Goal: Task Accomplishment & Management: Use online tool/utility

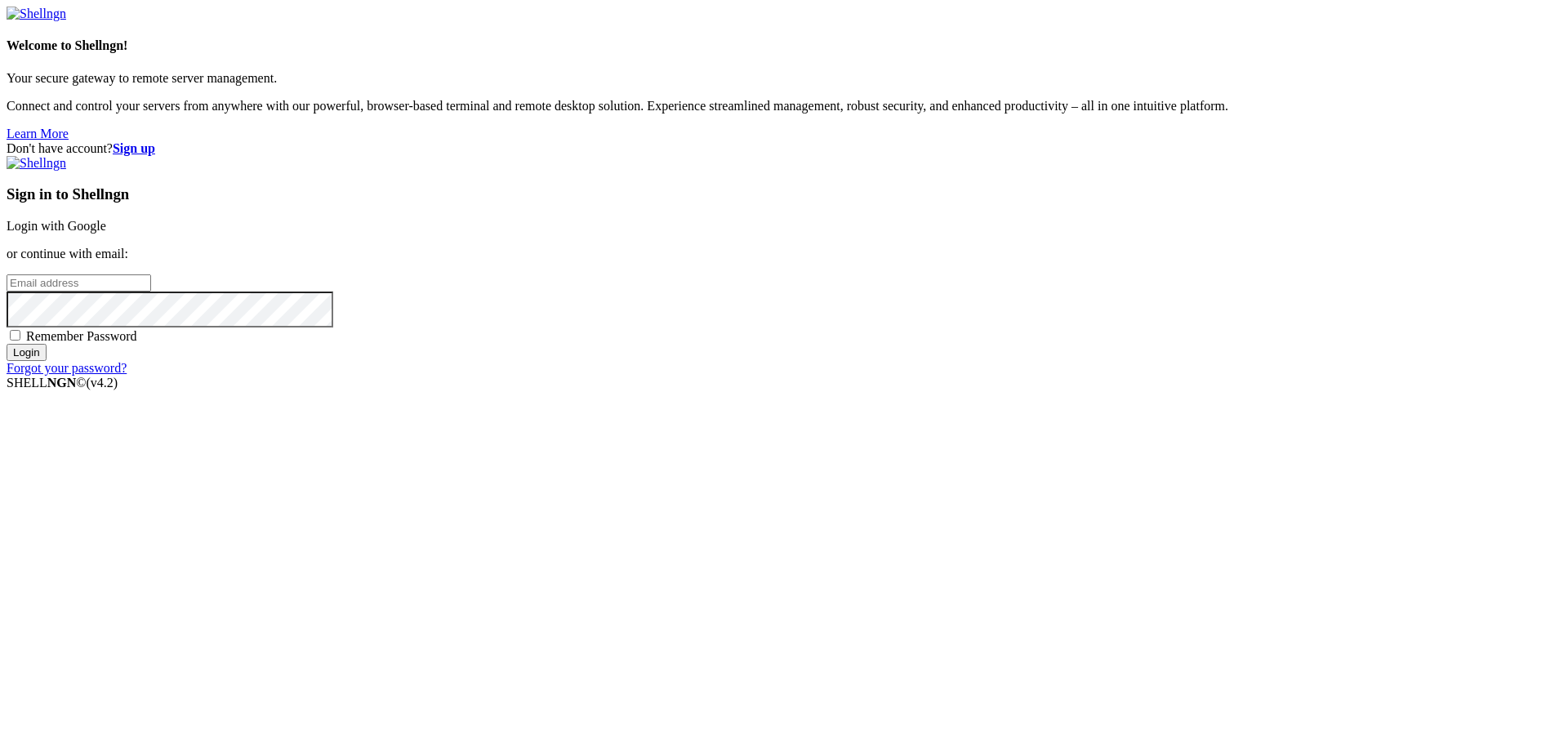
click at [106, 233] on link "Login with Google" at bounding box center [56, 226] width 100 height 14
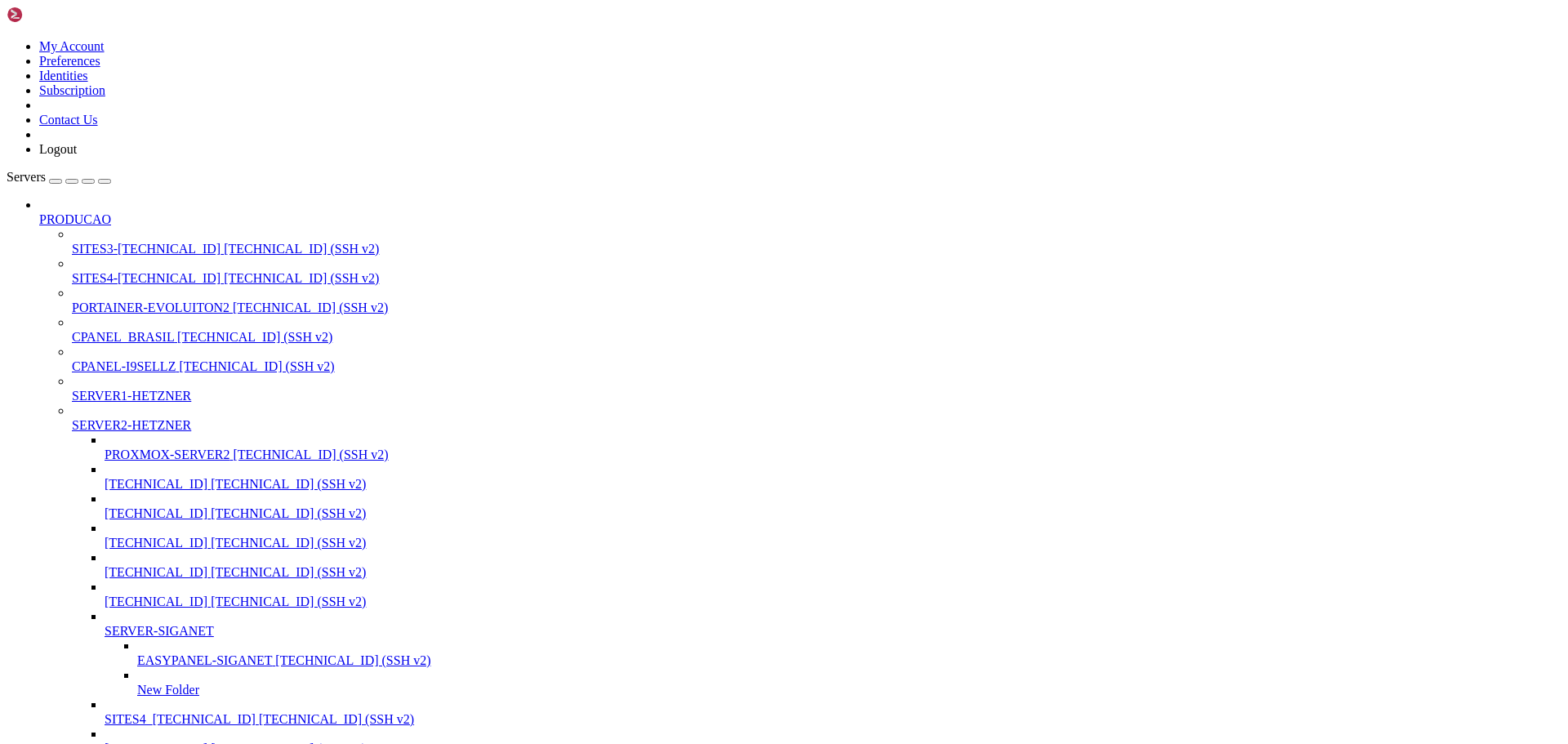
scroll to position [5541, 0]
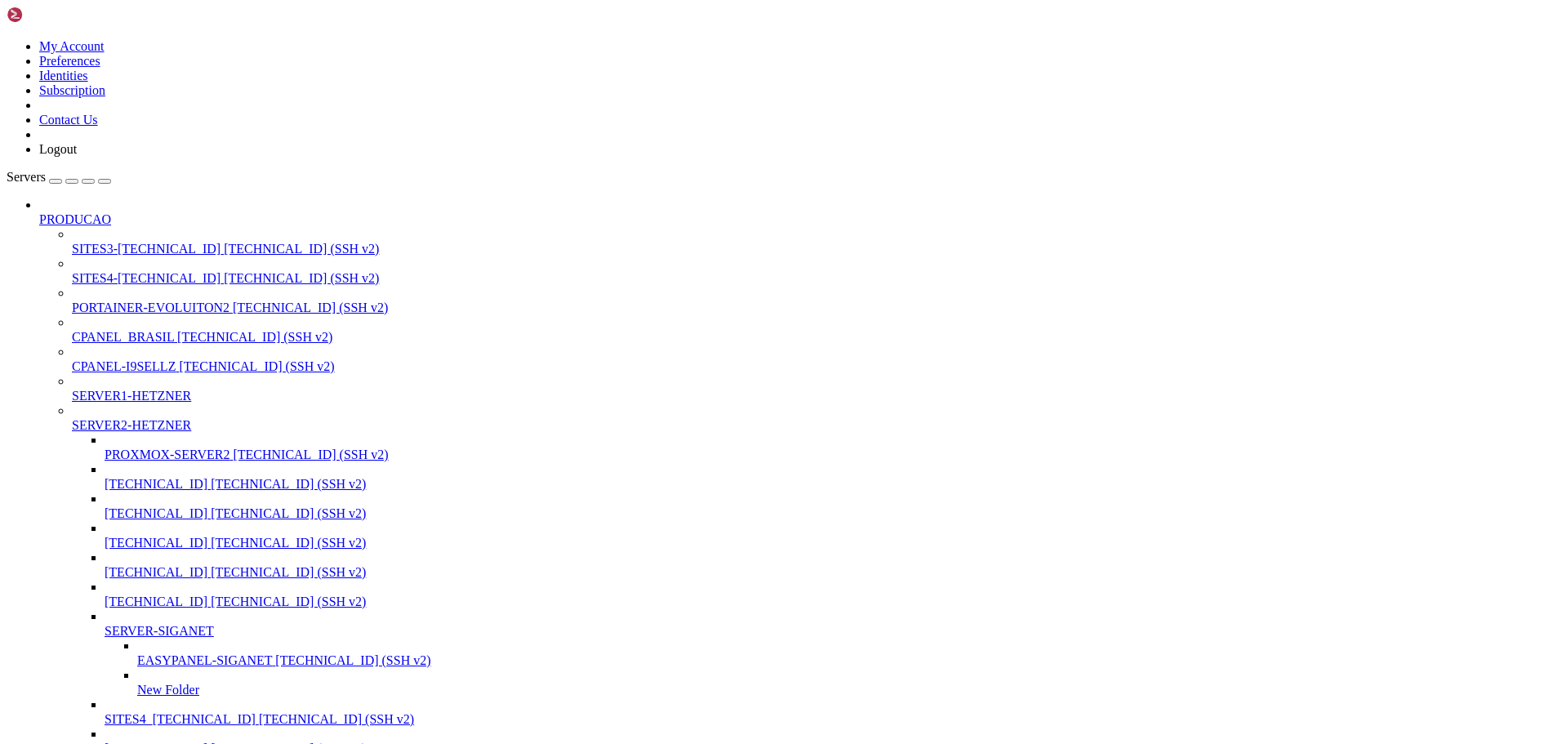
type input "/home/transparencia.webservicesistemas.com.br/public_html/app/output"
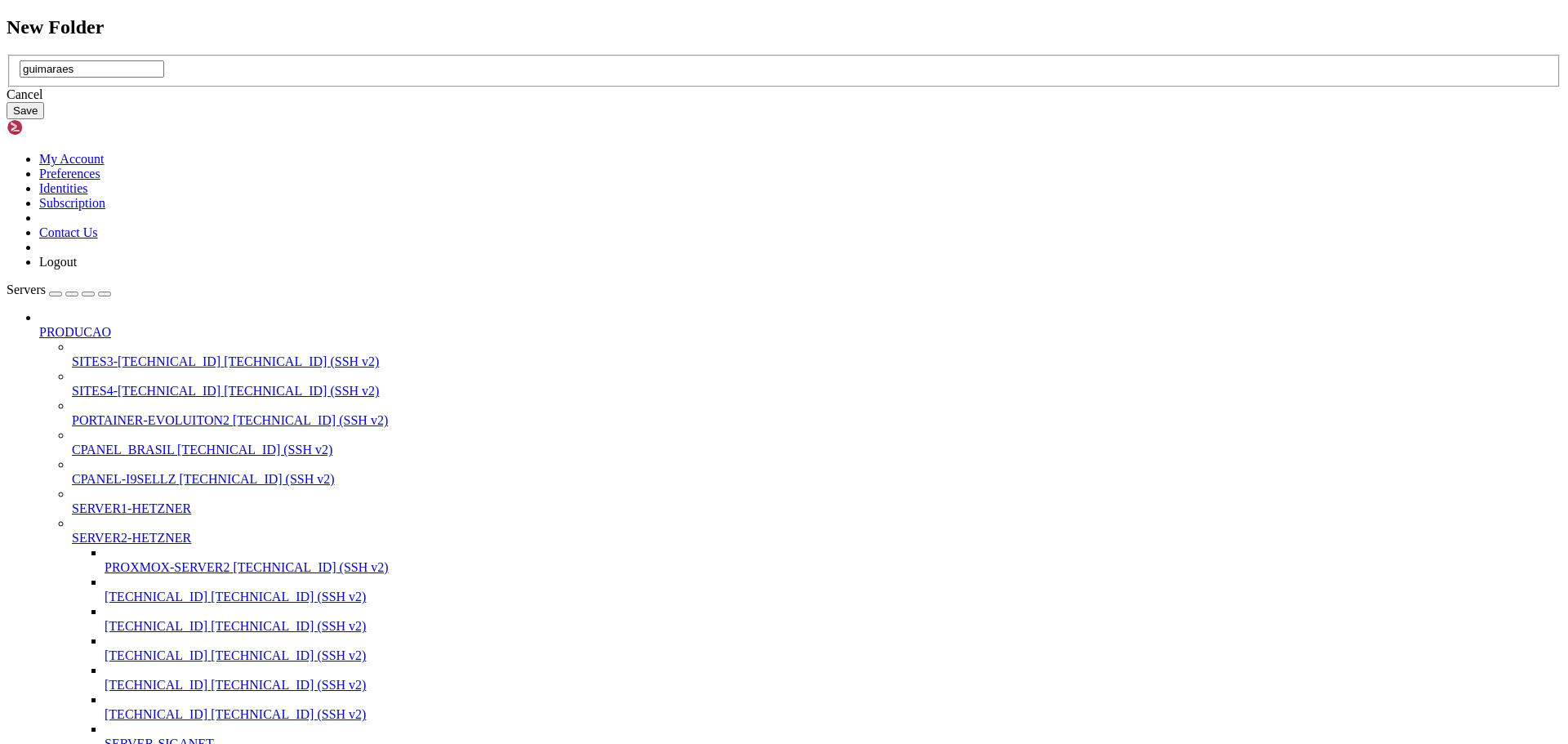
type input "guimaraes"
click at [44, 120] on button "Save" at bounding box center [25, 111] width 37 height 17
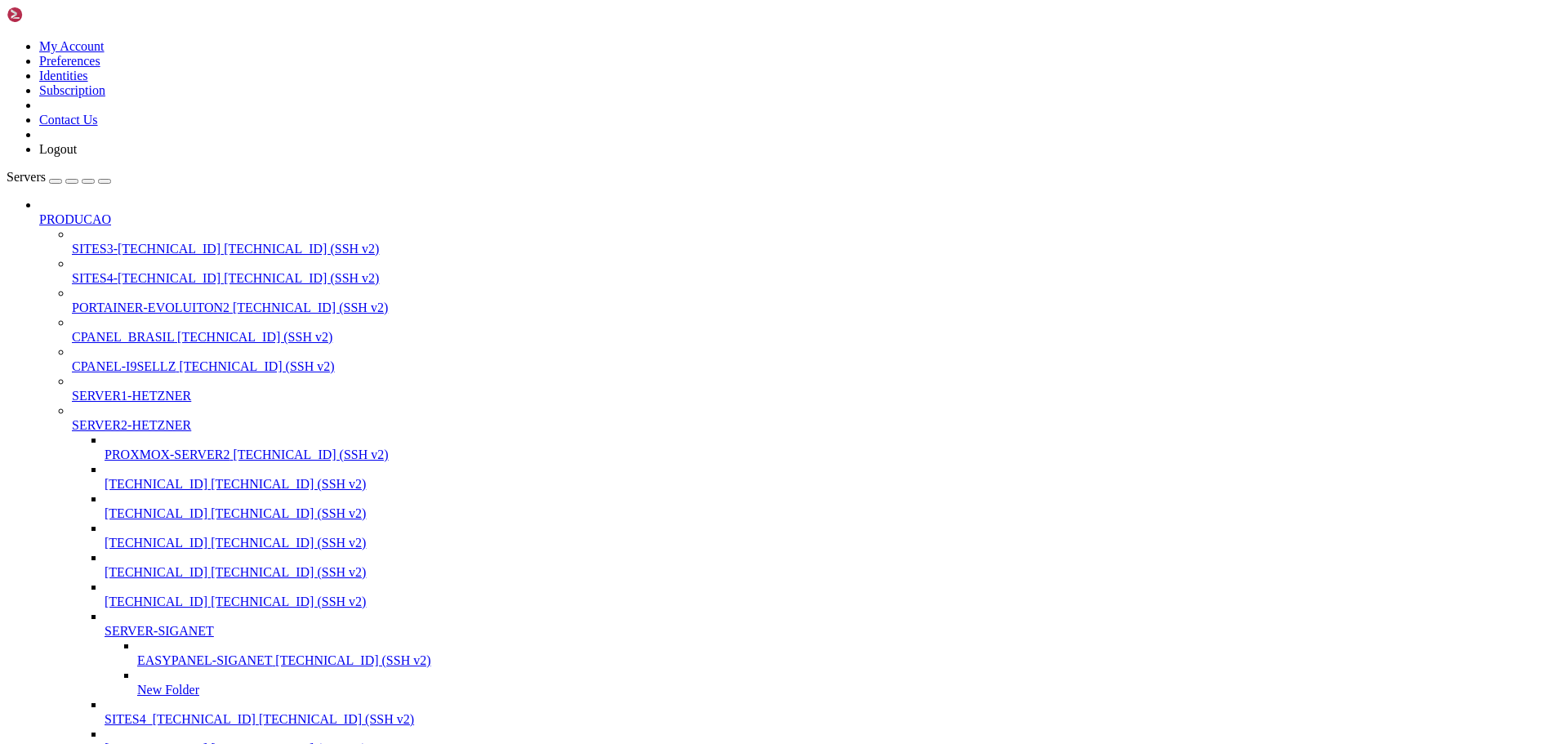
scroll to position [2450, 0]
type input "/home/transparencia.webservicesistemas.com.br/public_html/app/output/guimaraes"
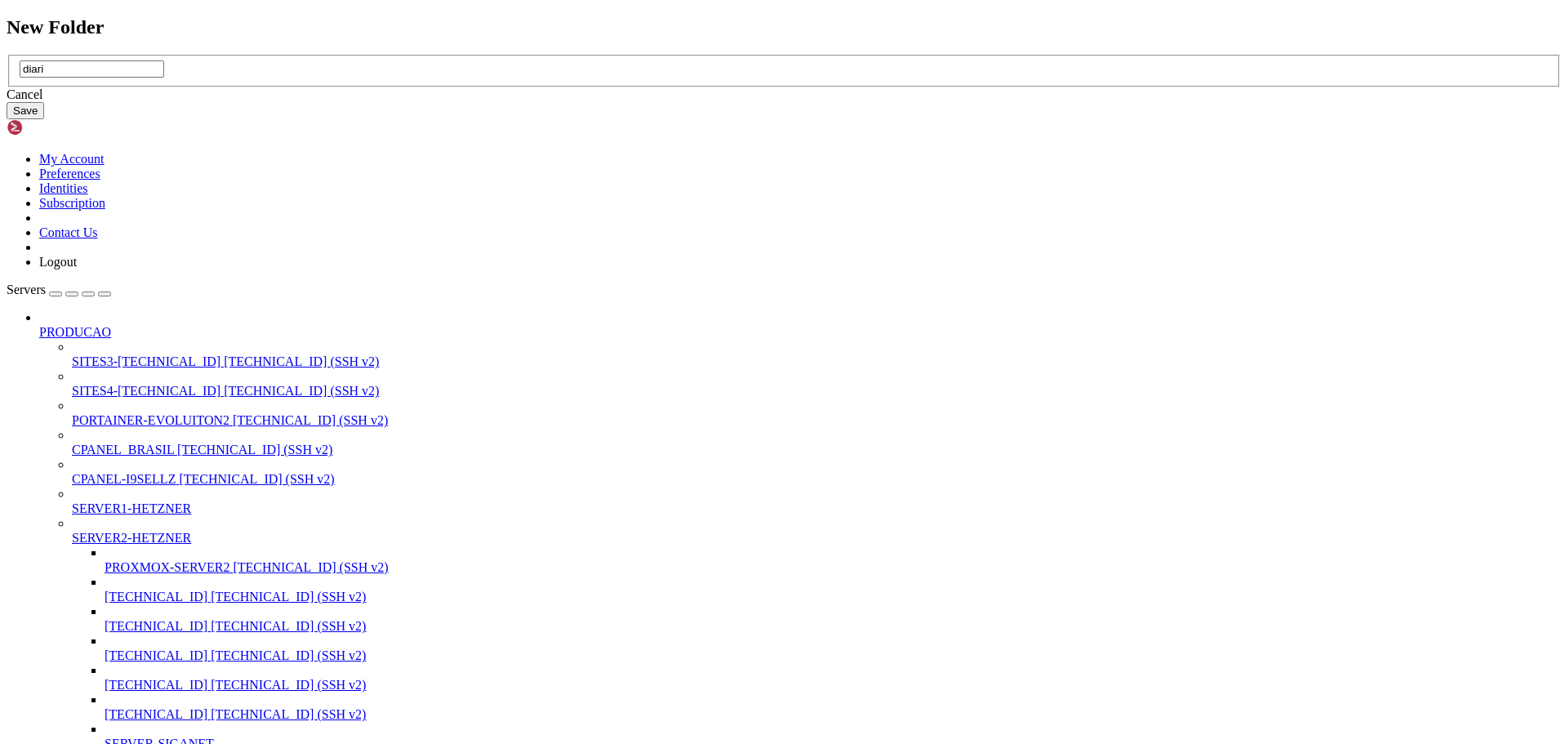
type input "diario"
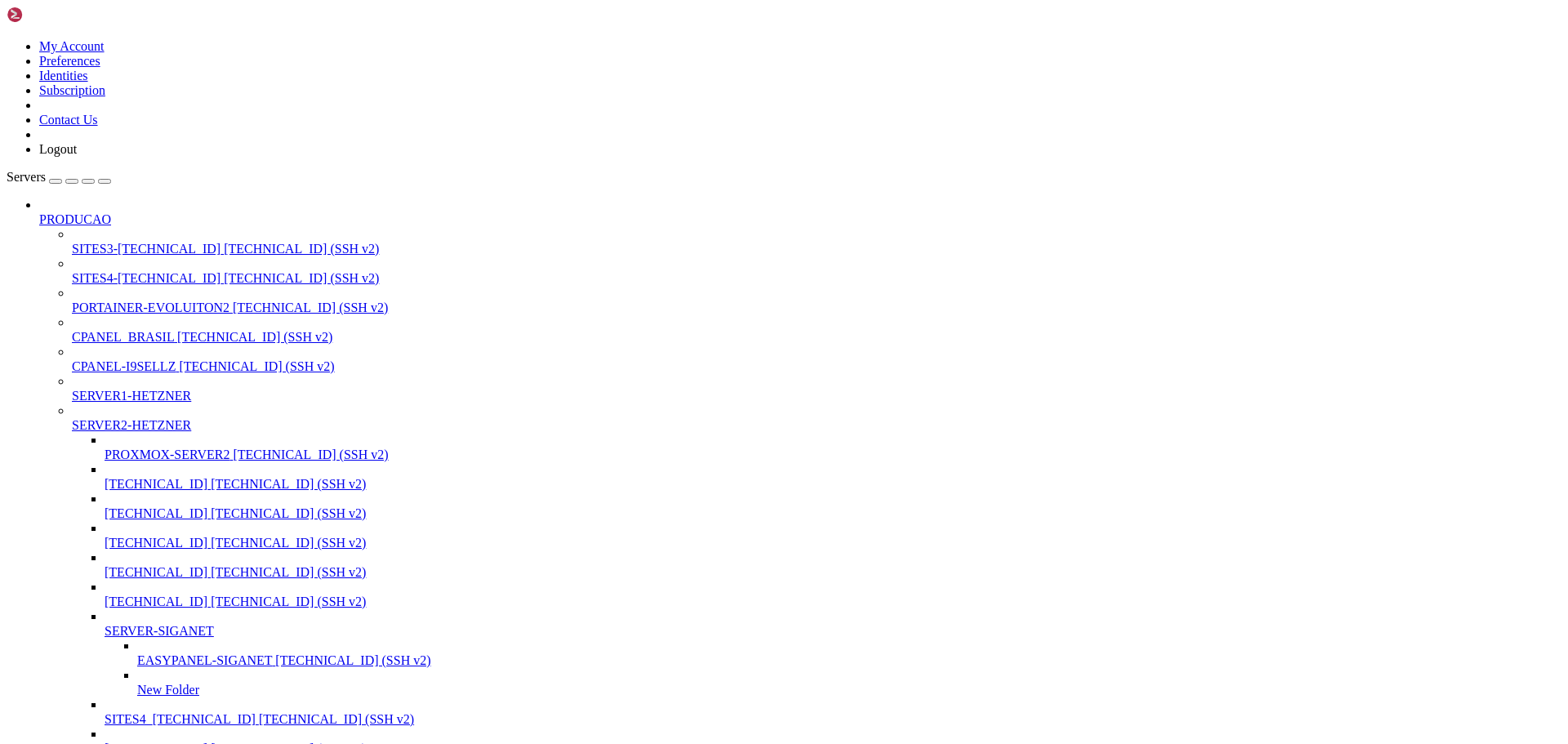
type input "/home/transparencia.webservicesistemas.com.br/public_html/app/output/guimaraes/…"
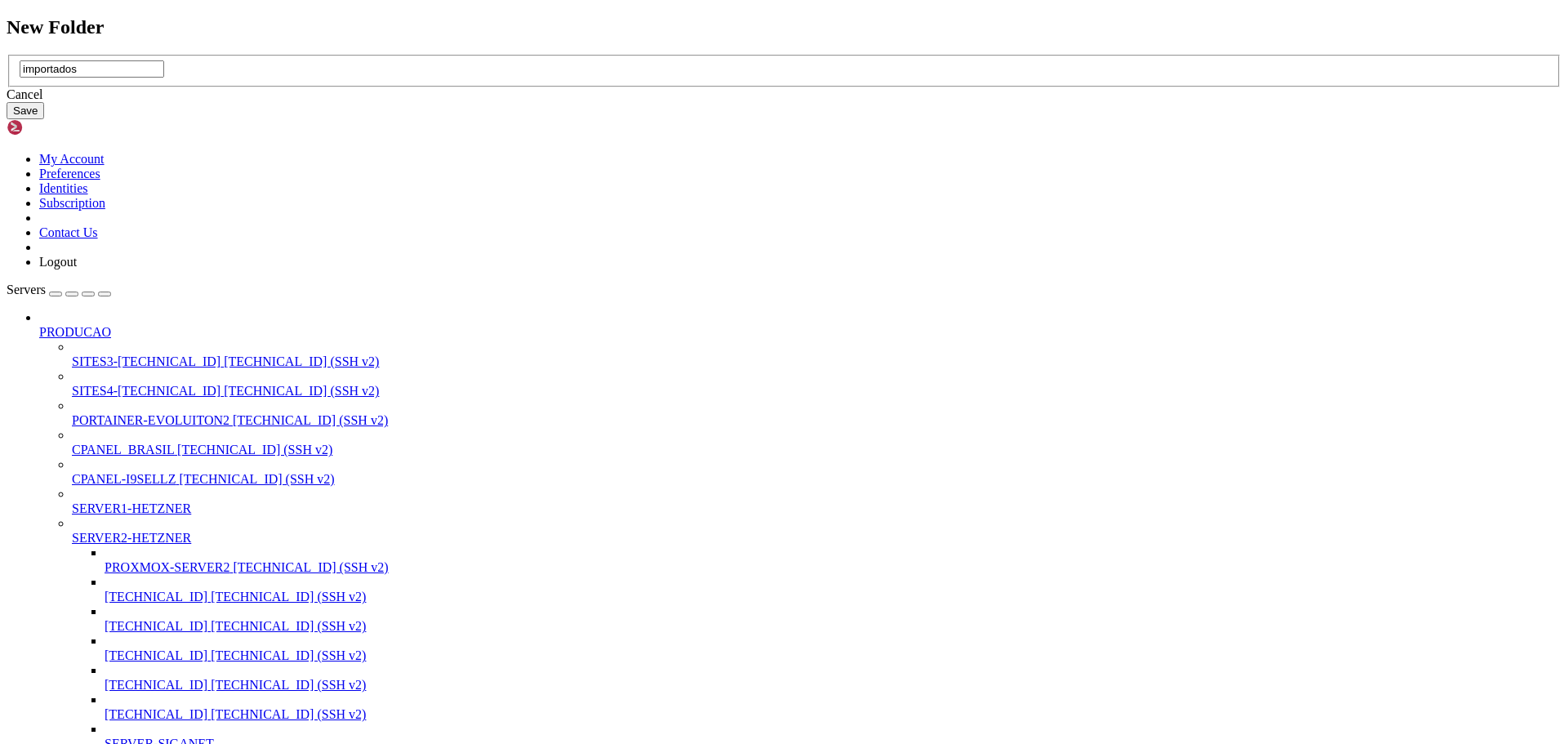
type input "importados"
click at [44, 120] on button "Save" at bounding box center [25, 111] width 37 height 17
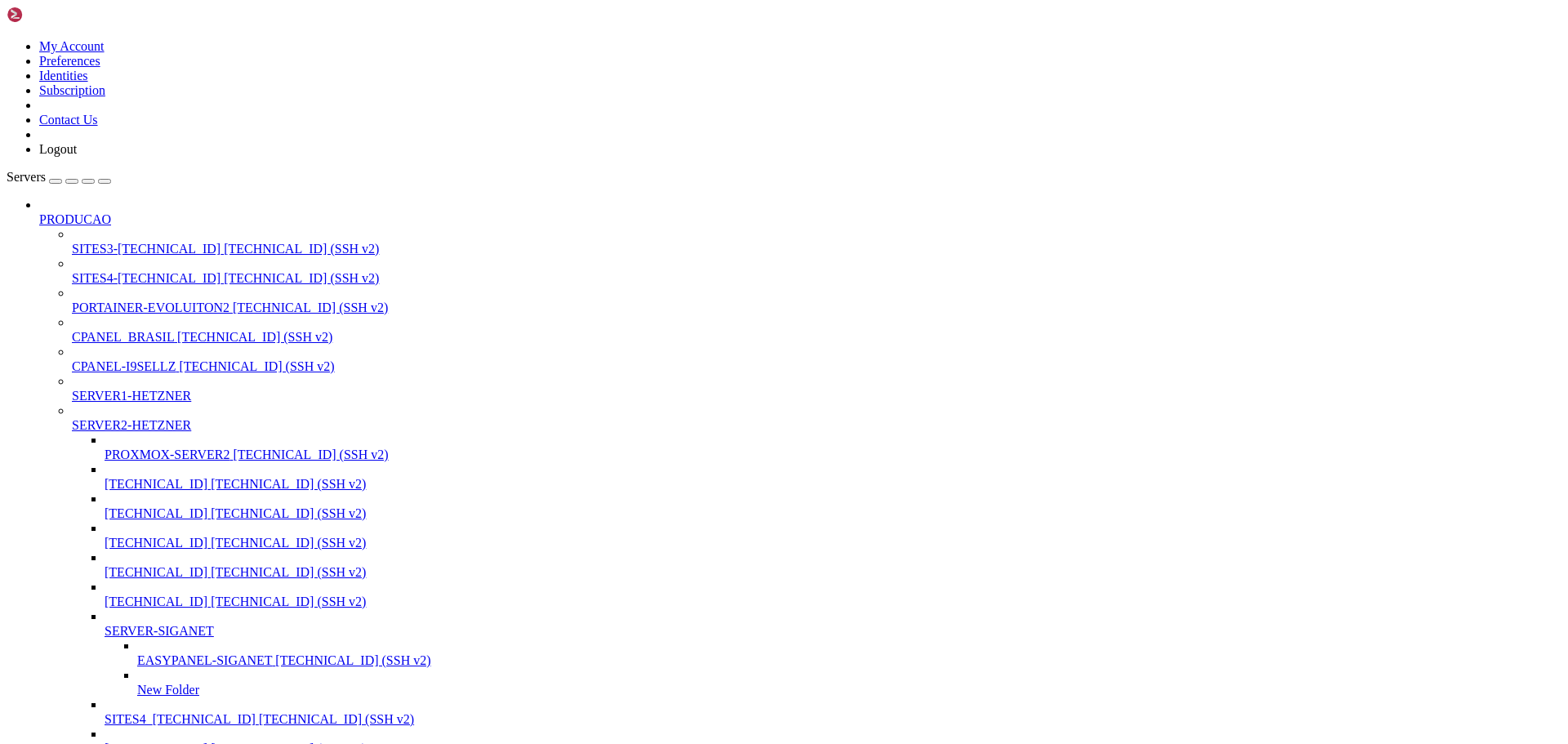
type input "/home/transparencia.webservicesistemas.com.br/public_html/app/output/guimaraes/…"
